Goal: Navigation & Orientation: Find specific page/section

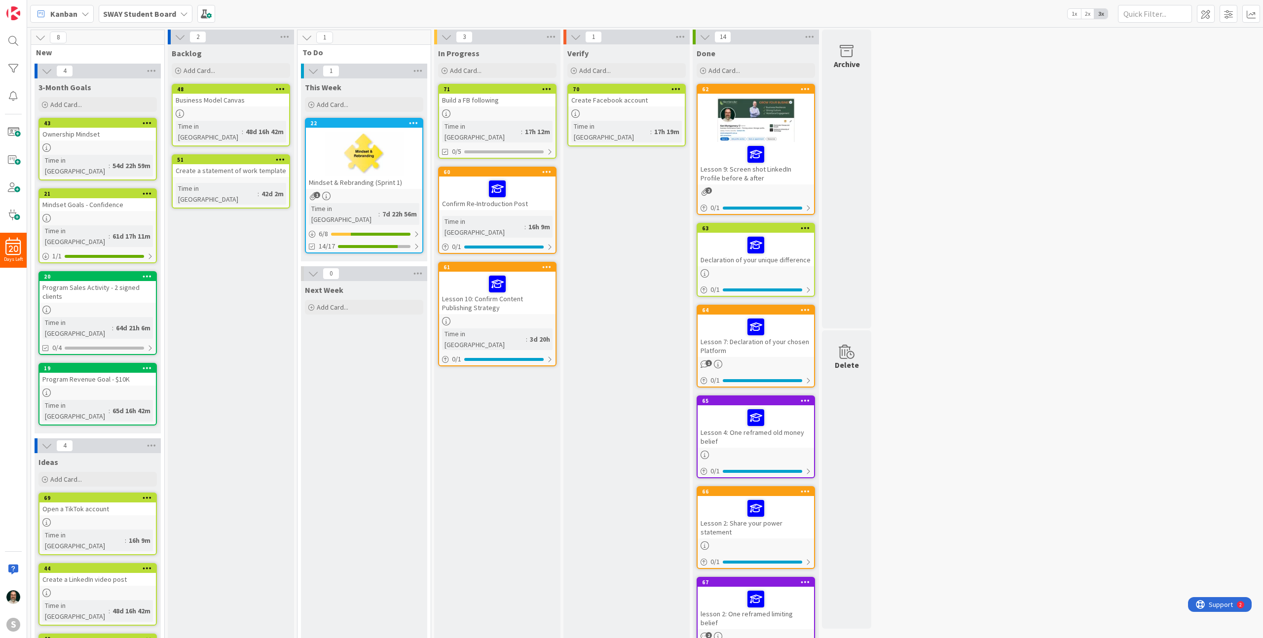
click at [398, 160] on div at bounding box center [364, 154] width 116 height 44
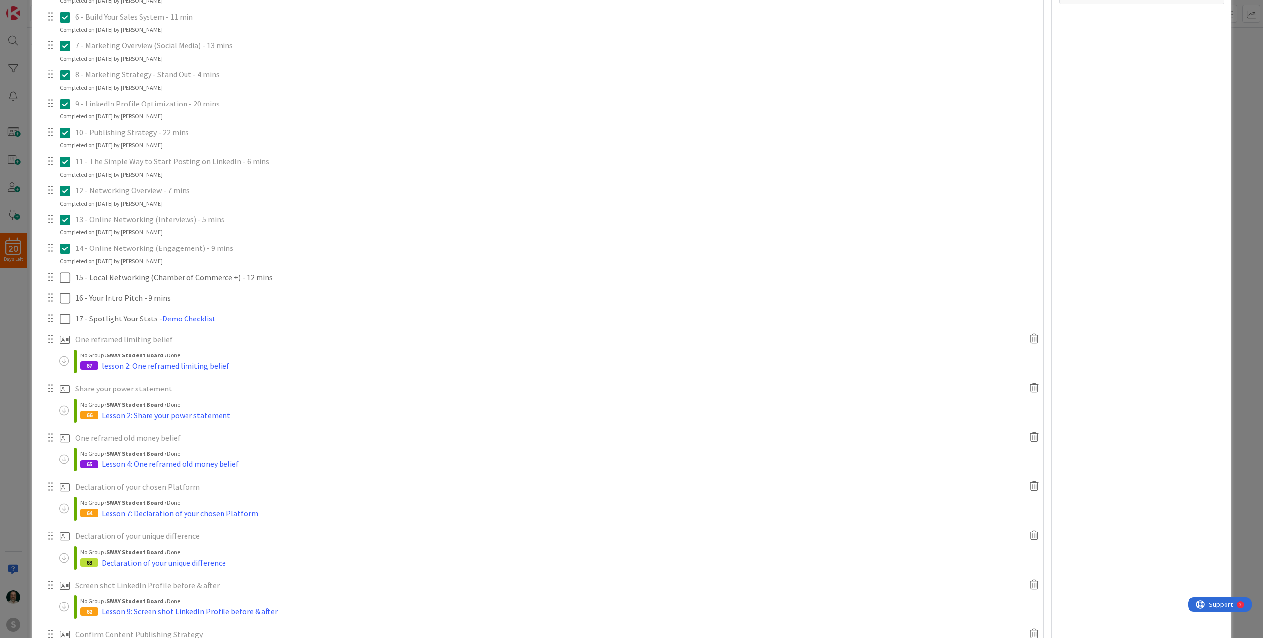
scroll to position [275, 0]
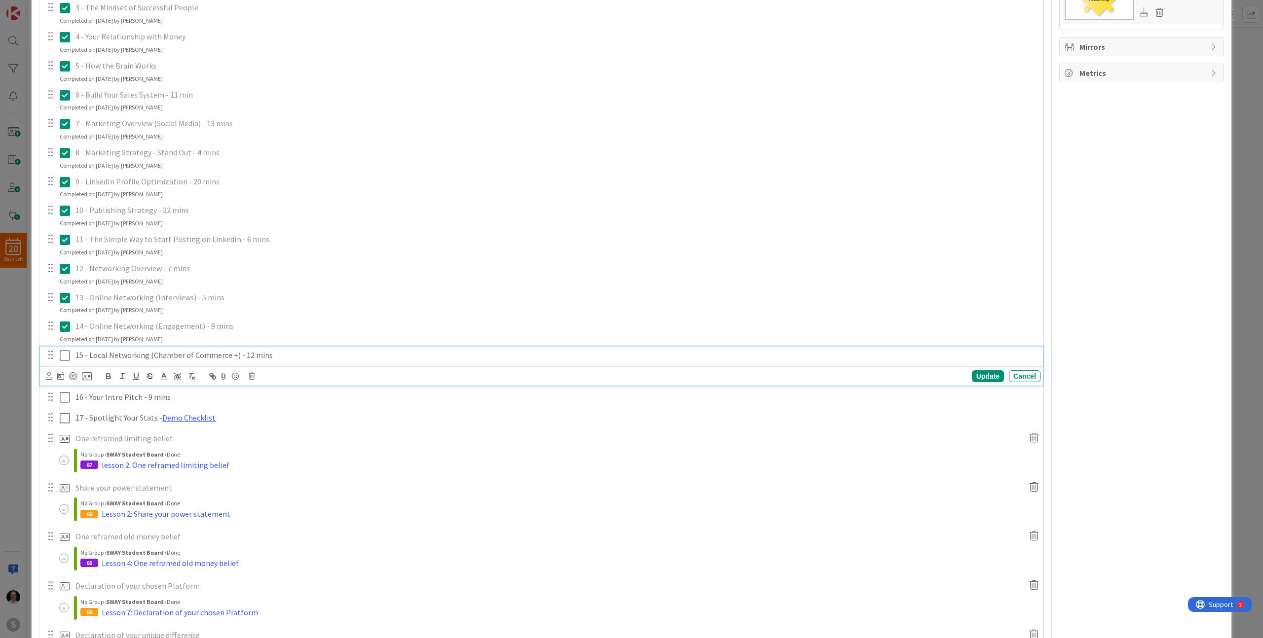
click at [62, 357] on icon at bounding box center [65, 356] width 10 height 12
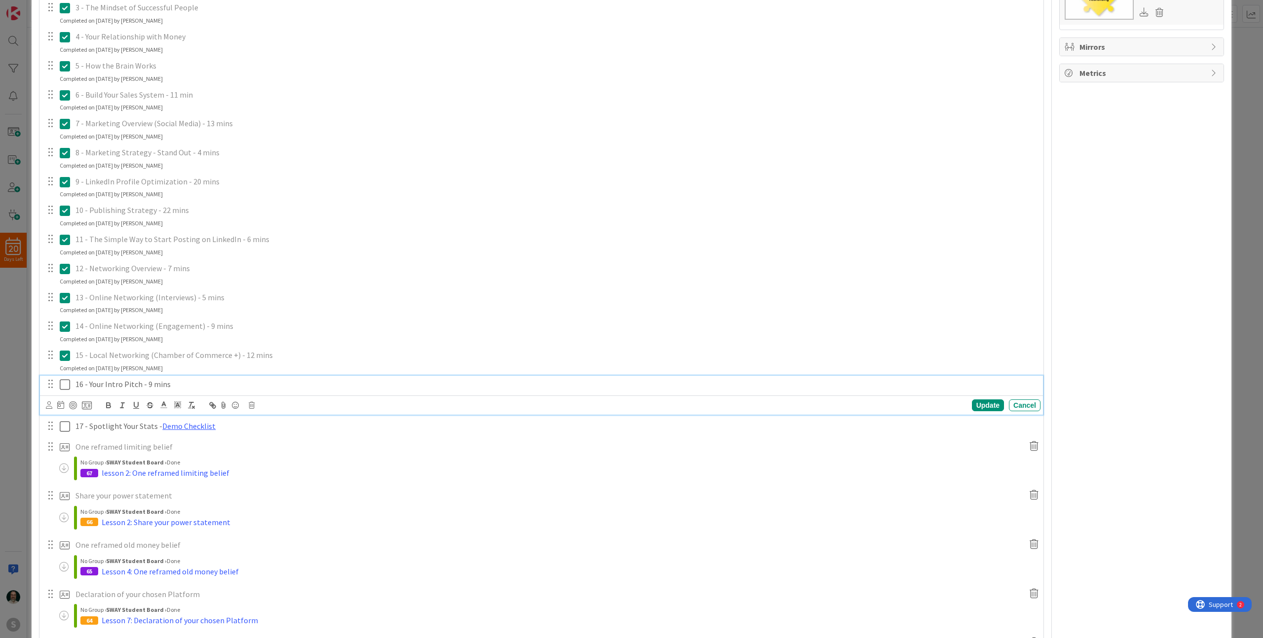
click at [66, 386] on icon at bounding box center [65, 385] width 10 height 12
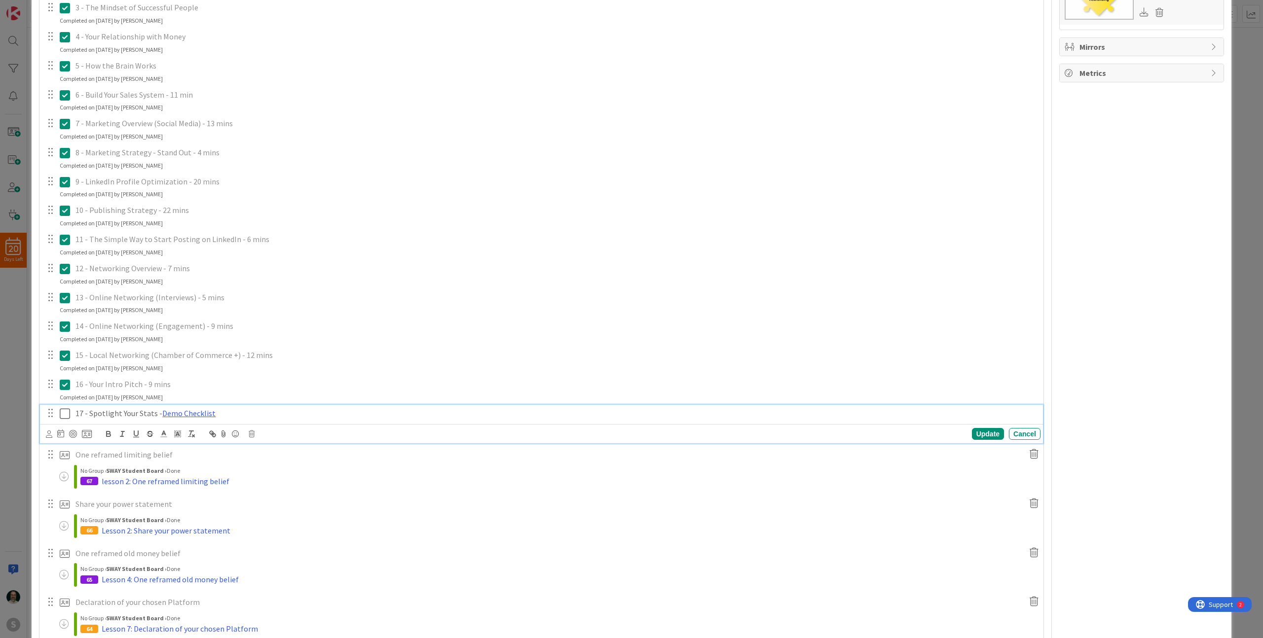
click at [65, 413] on icon at bounding box center [65, 414] width 10 height 12
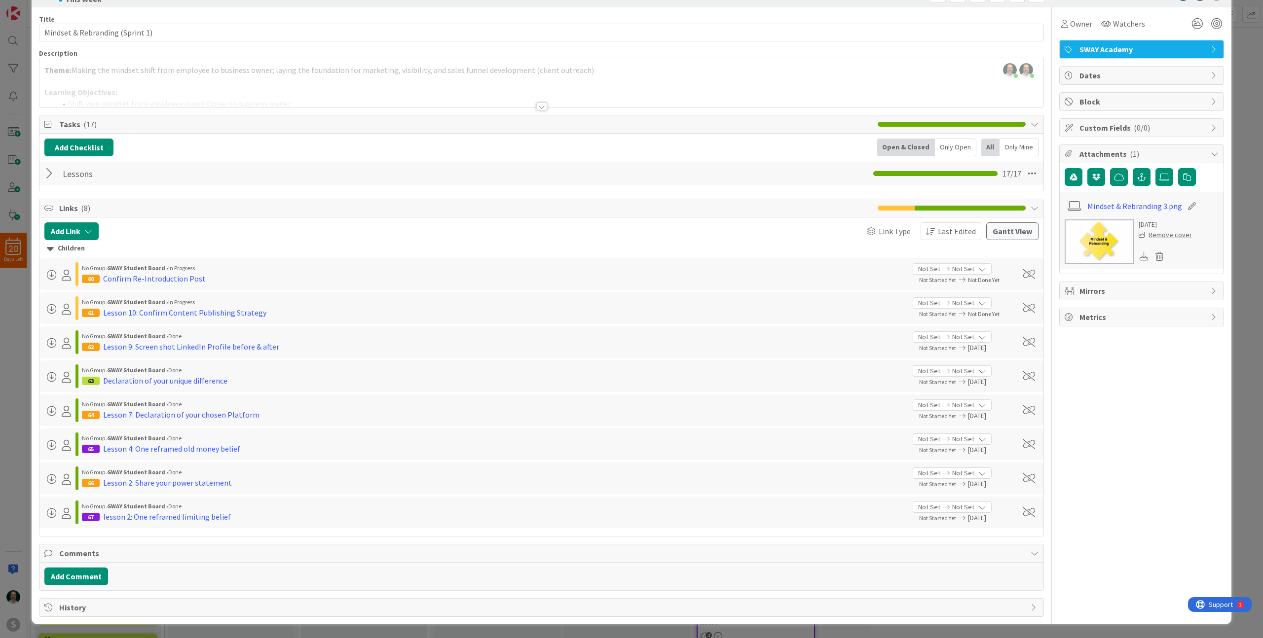
scroll to position [31, 0]
click at [50, 176] on div at bounding box center [50, 174] width 13 height 18
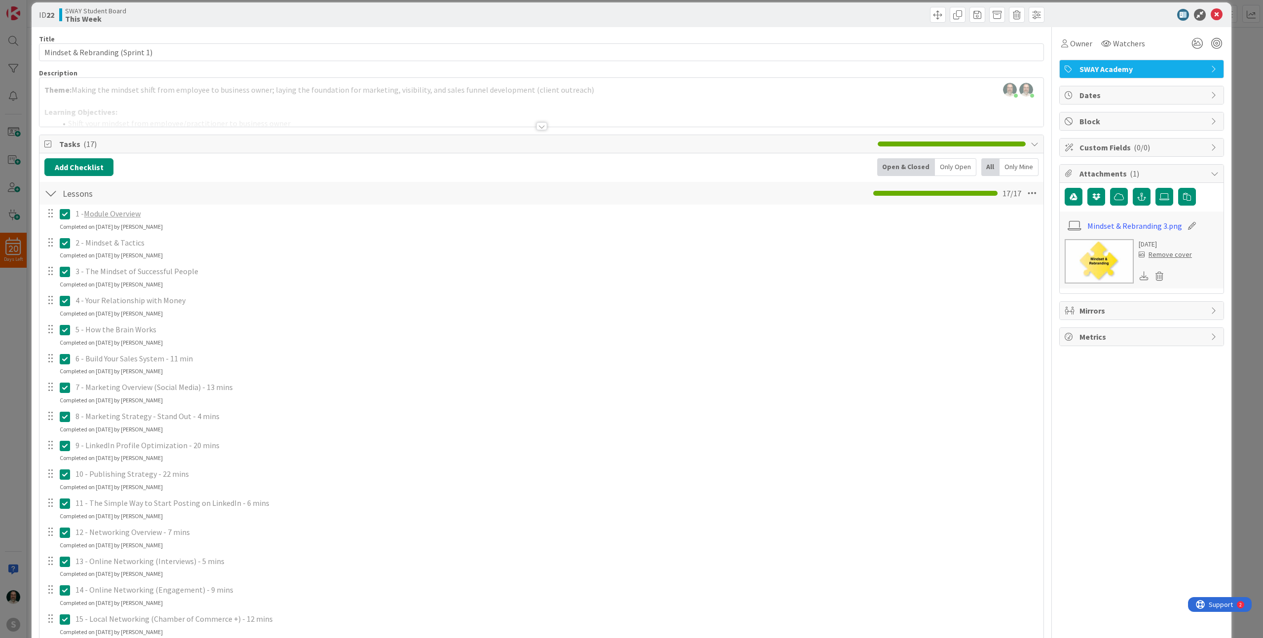
scroll to position [0, 0]
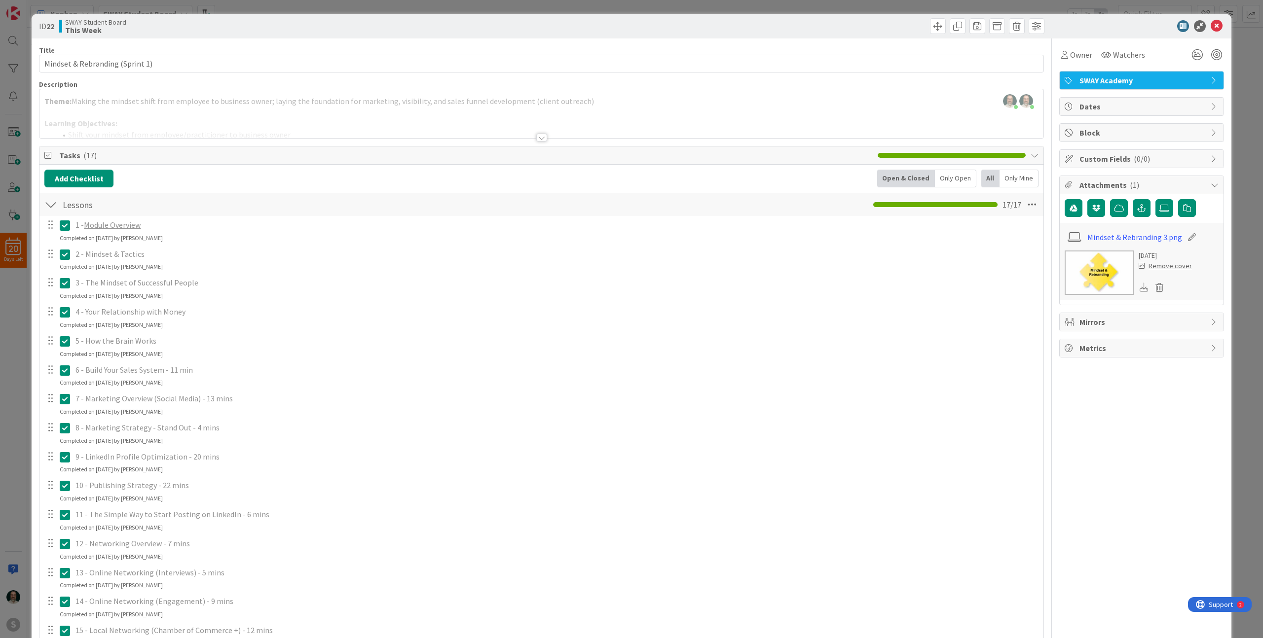
click at [52, 207] on div at bounding box center [50, 205] width 13 height 18
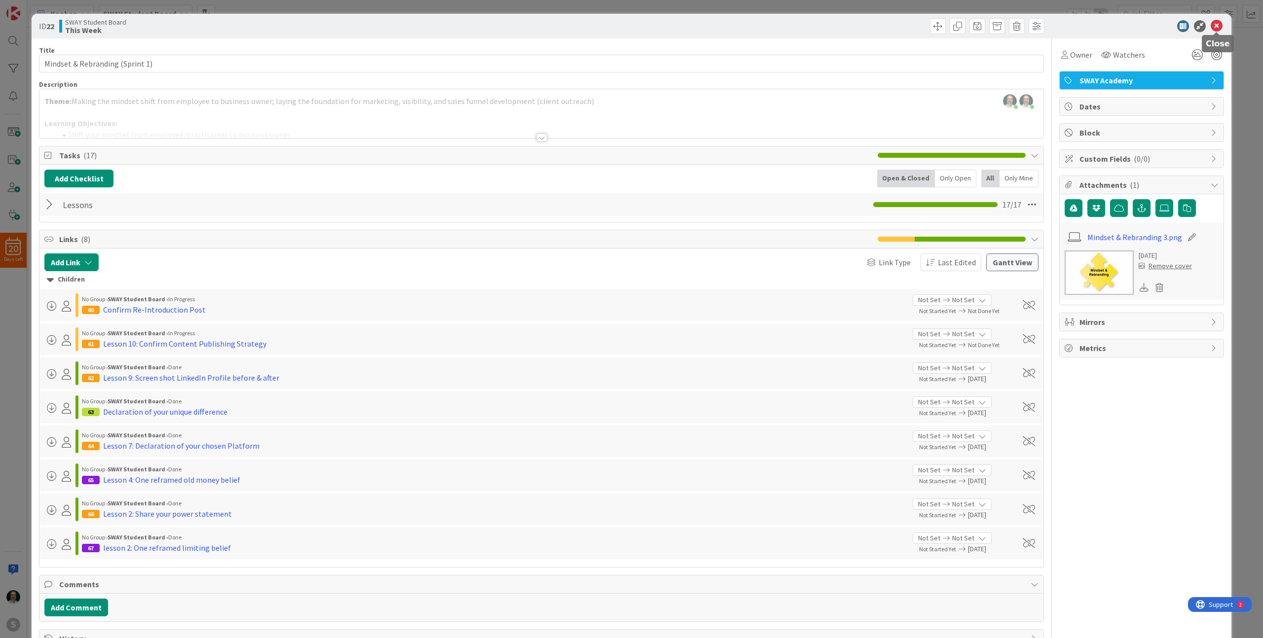
click at [1215, 26] on icon at bounding box center [1217, 26] width 12 height 12
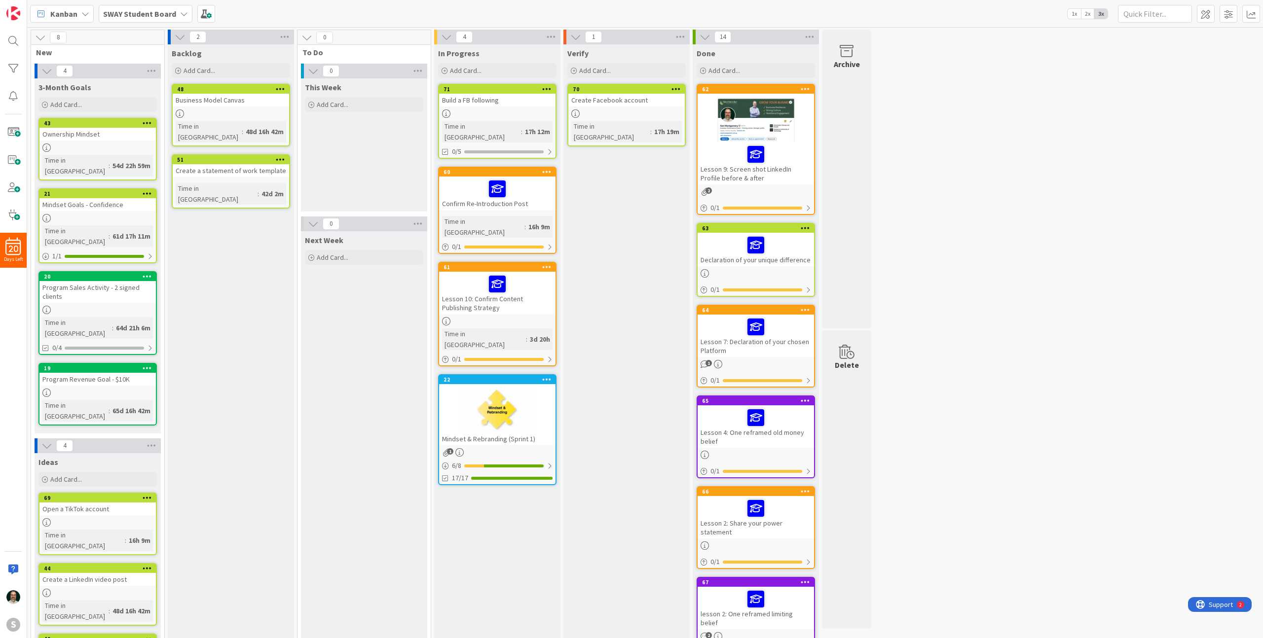
drag, startPoint x: 332, startPoint y: 139, endPoint x: 1037, endPoint y: 1, distance: 718.4
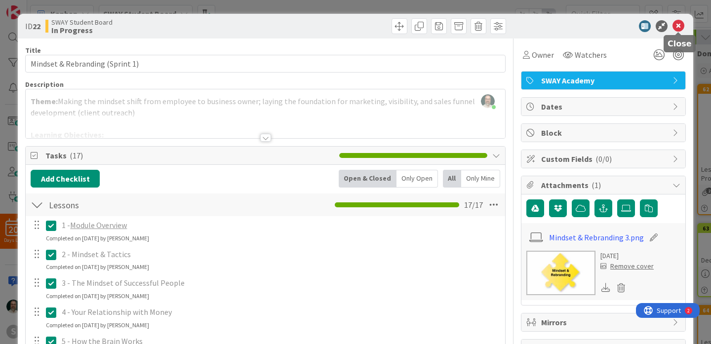
click at [679, 25] on icon at bounding box center [678, 26] width 12 height 12
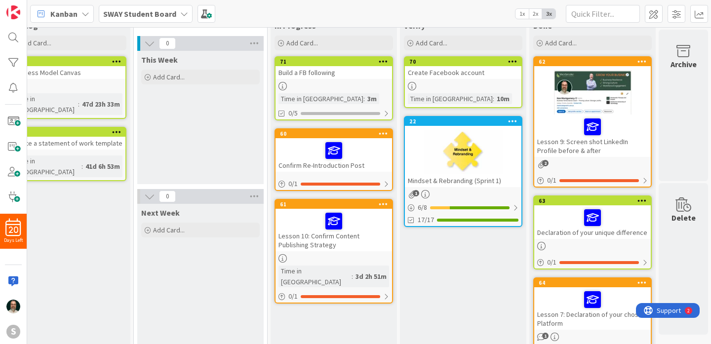
scroll to position [28, 164]
click at [588, 179] on div at bounding box center [598, 180] width 79 height 3
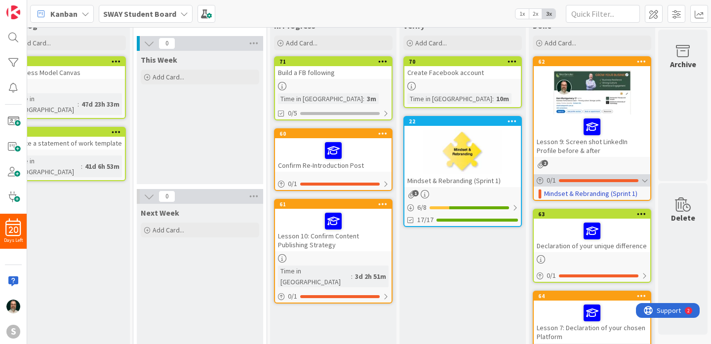
click at [644, 179] on div at bounding box center [644, 181] width 6 height 8
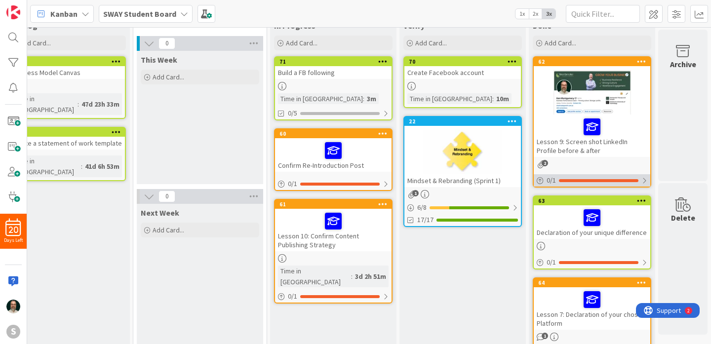
click at [644, 179] on div at bounding box center [644, 181] width 6 height 8
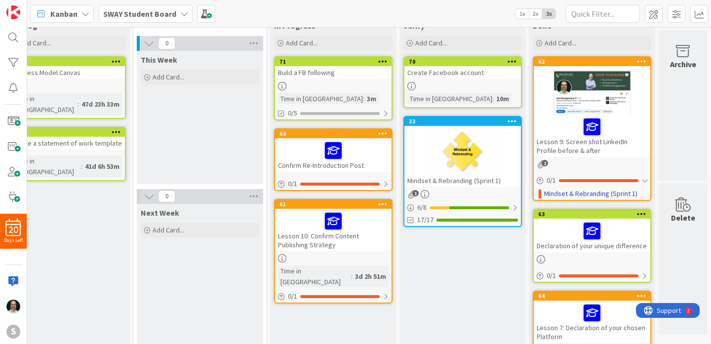
click at [617, 128] on div at bounding box center [591, 126] width 111 height 21
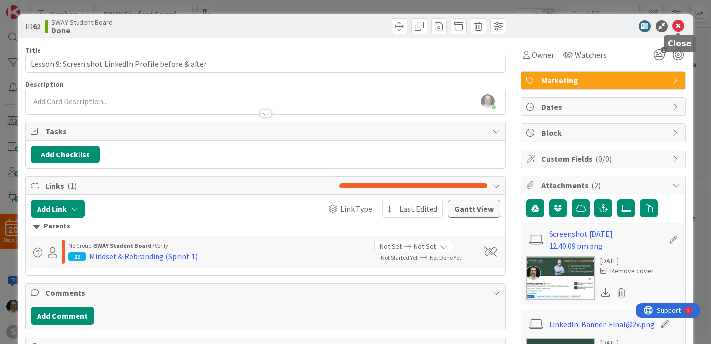
click at [676, 28] on icon at bounding box center [678, 26] width 12 height 12
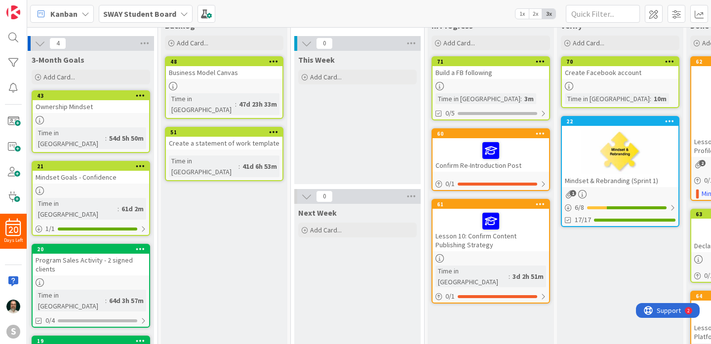
scroll to position [28, 0]
